Goal: Use online tool/utility: Utilize a website feature to perform a specific function

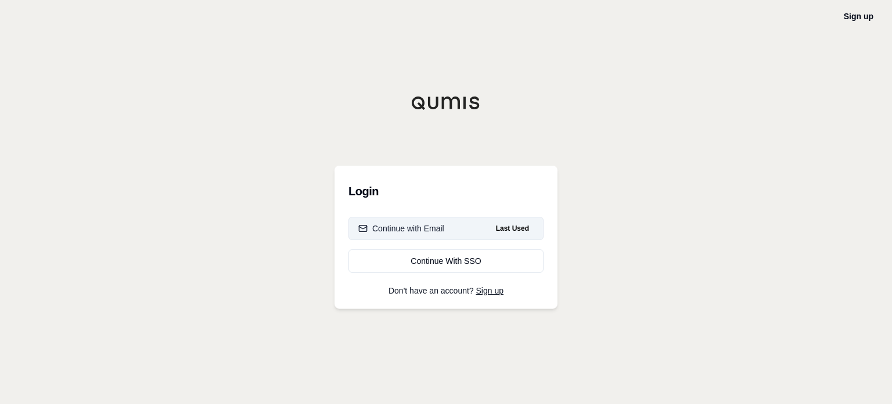
click at [413, 220] on button "Continue with Email Last Used" at bounding box center [445, 228] width 195 height 23
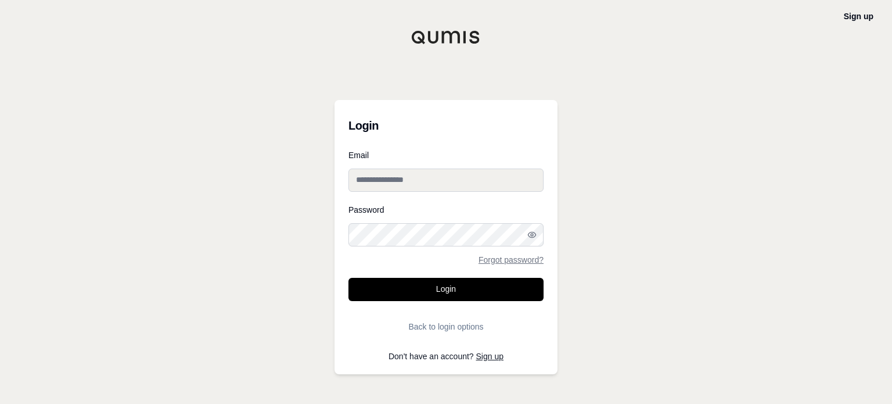
type input "**********"
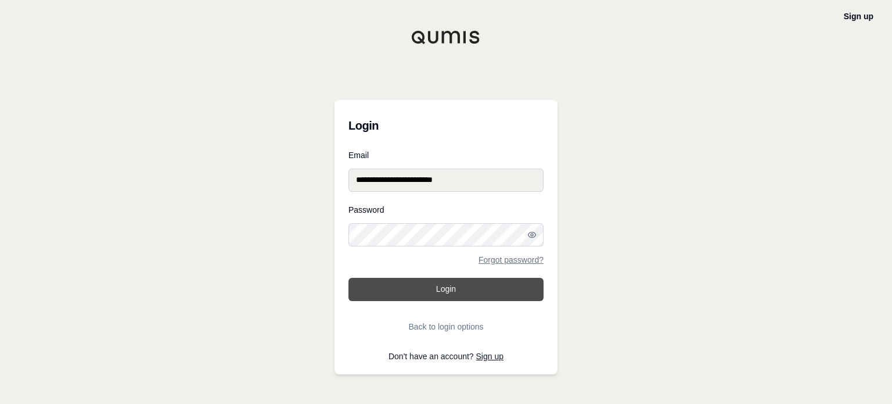
click at [438, 286] on button "Login" at bounding box center [445, 289] width 195 height 23
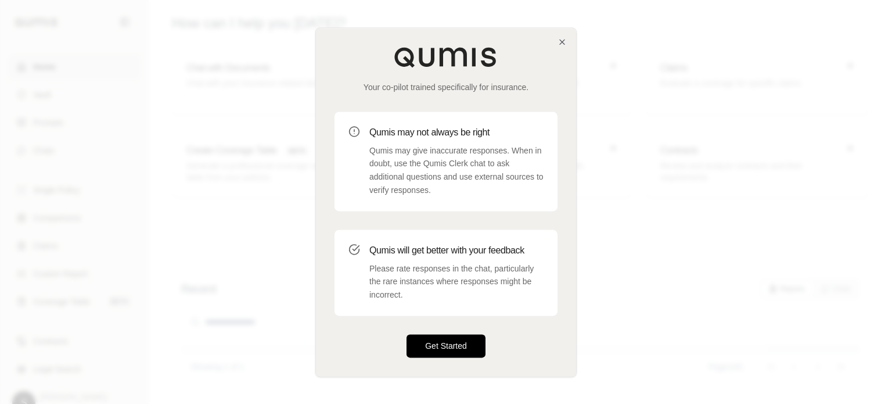
click at [448, 344] on button "Get Started" at bounding box center [446, 345] width 79 height 23
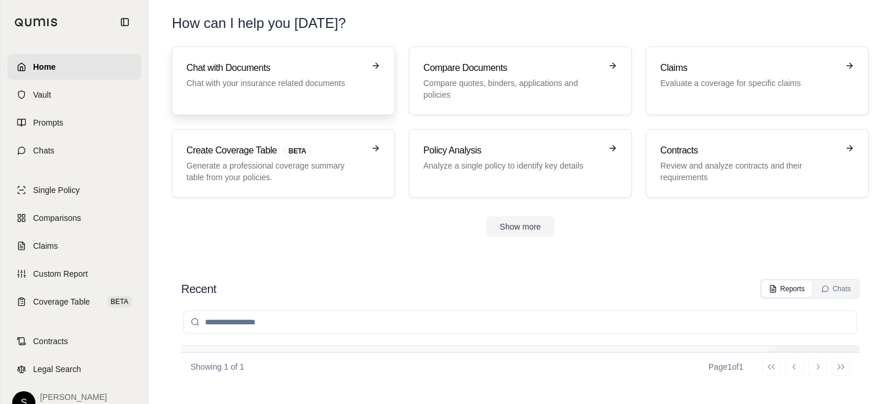
click at [242, 77] on p "Chat with your insurance related documents" at bounding box center [275, 83] width 178 height 12
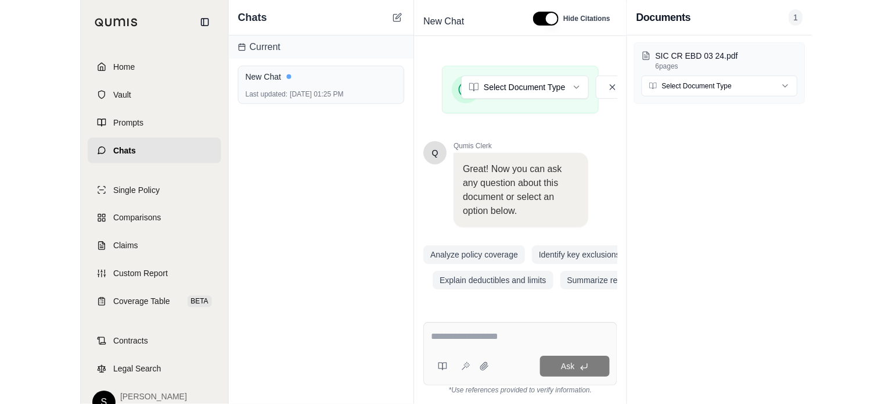
scroll to position [244, 0]
